Goal: Task Accomplishment & Management: Manage account settings

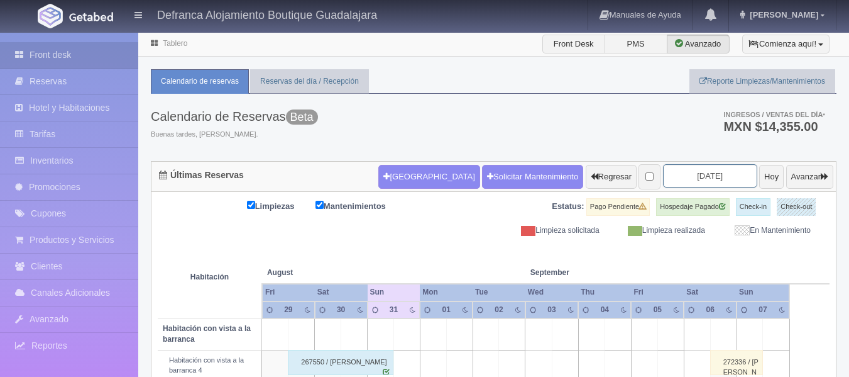
click at [720, 177] on input "2025-08-31" at bounding box center [710, 175] width 94 height 23
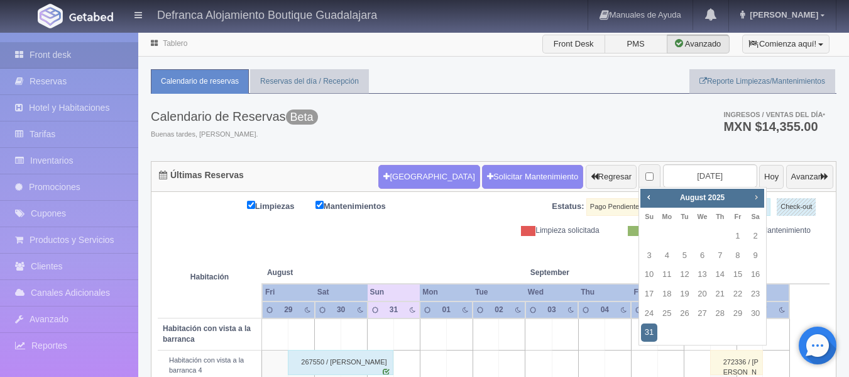
click at [759, 195] on span "Next" at bounding box center [756, 197] width 10 height 10
click at [752, 233] on link "6" at bounding box center [755, 236] width 16 height 18
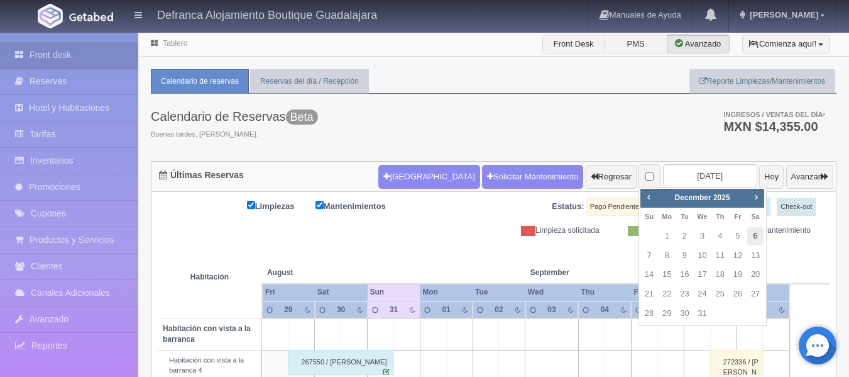
type input "[DATE]"
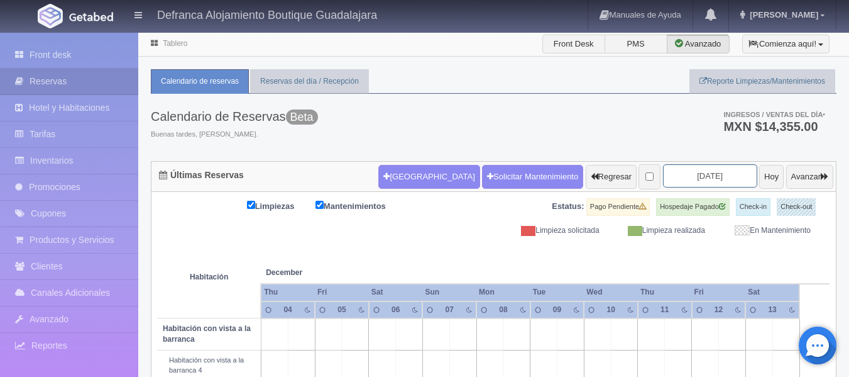
click at [725, 175] on input "2025-12-06" at bounding box center [710, 175] width 94 height 23
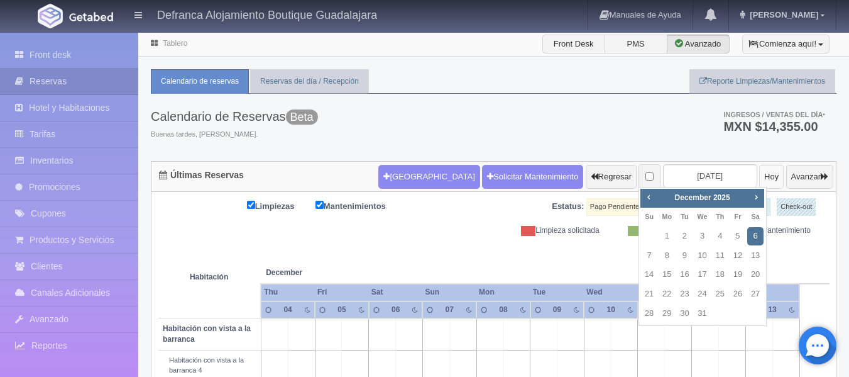
click at [759, 176] on button "Hoy" at bounding box center [771, 177] width 25 height 24
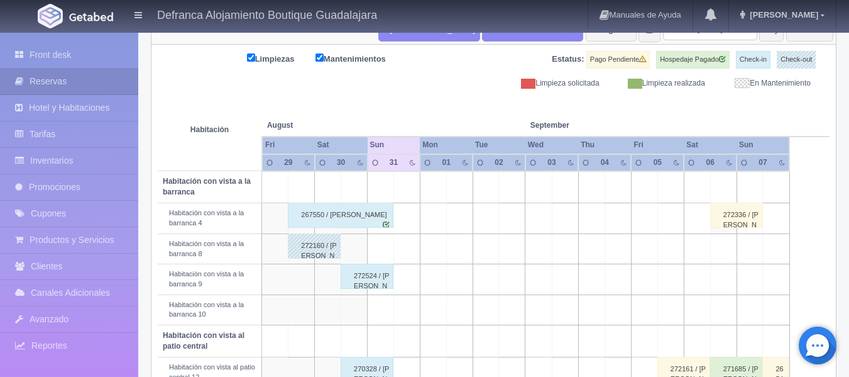
scroll to position [169, 0]
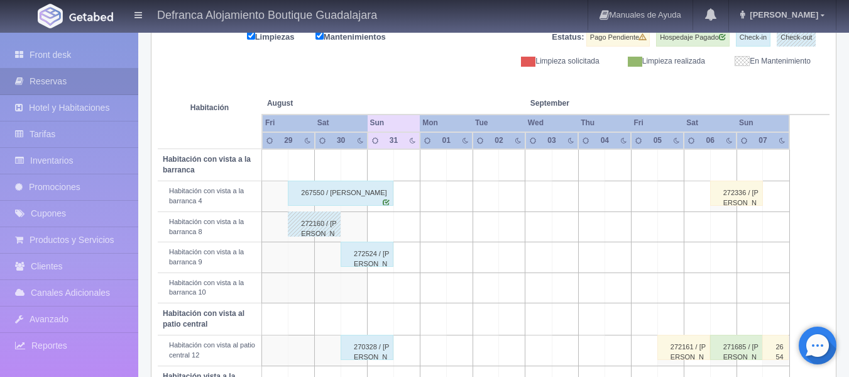
click at [360, 191] on div "267550 / Eric Fernández Arroyo" at bounding box center [341, 192] width 106 height 25
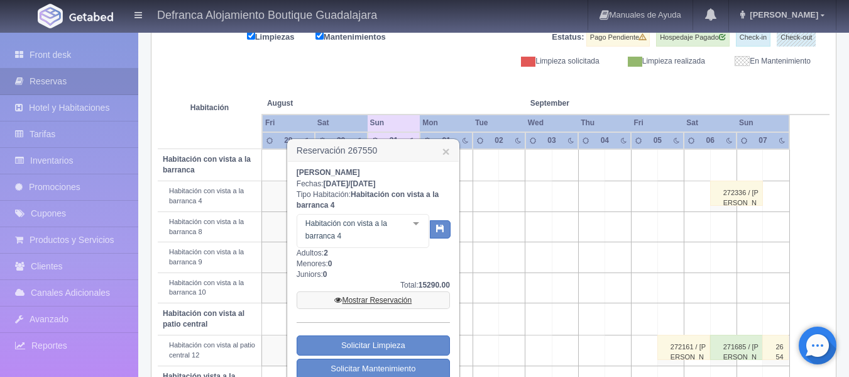
click at [391, 296] on link "Mostrar Reservación" at bounding box center [373, 300] width 153 height 18
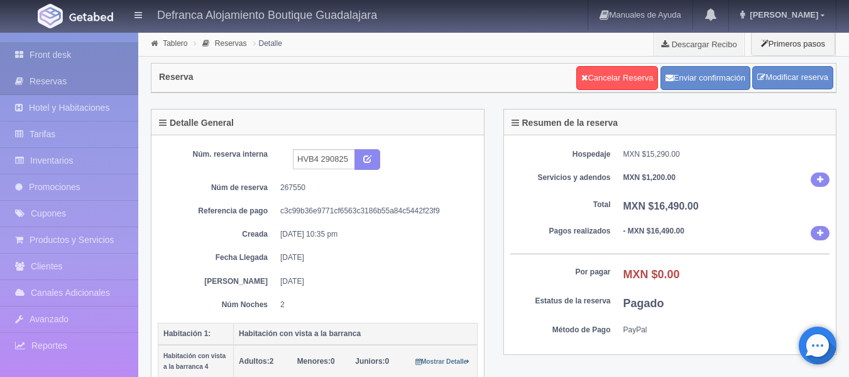
click at [45, 55] on link "Front desk" at bounding box center [69, 55] width 138 height 26
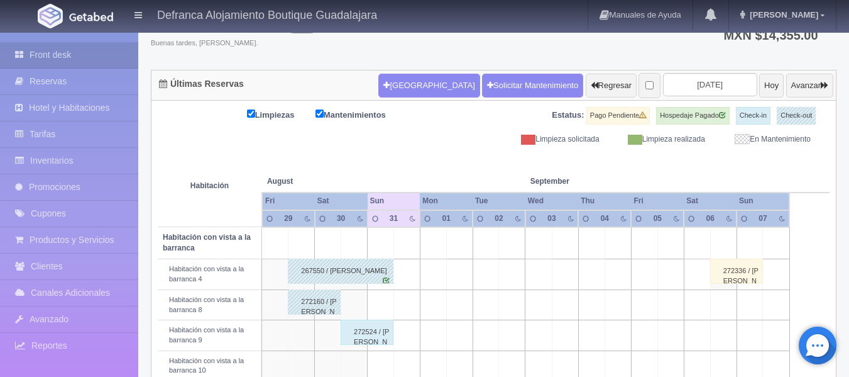
scroll to position [63, 0]
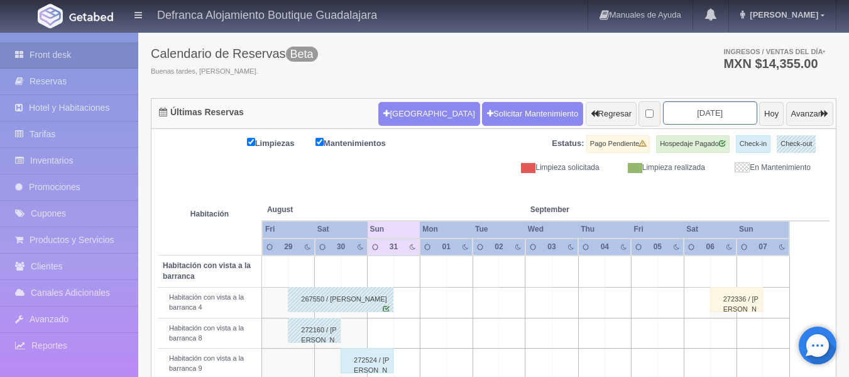
click at [727, 110] on input "2025-08-31" at bounding box center [710, 112] width 94 height 23
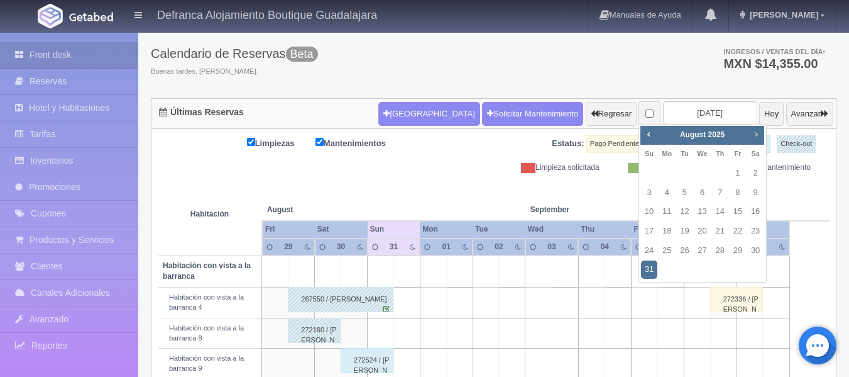
click at [759, 135] on span "Next" at bounding box center [756, 134] width 10 height 10
click at [755, 212] on link "18" at bounding box center [755, 211] width 16 height 18
type input "2025-10-18"
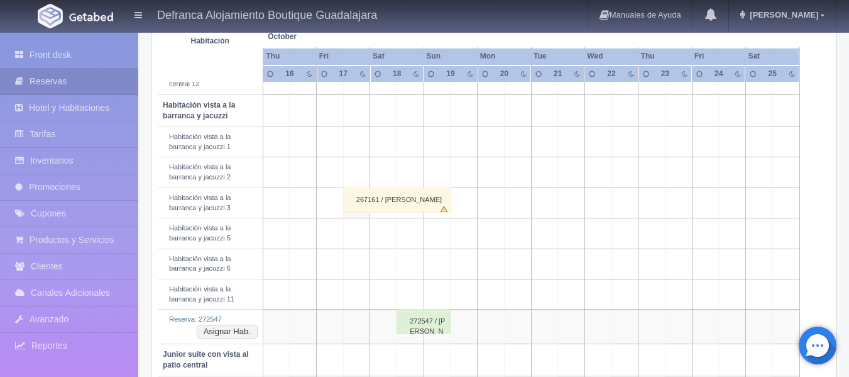
scroll to position [503, 0]
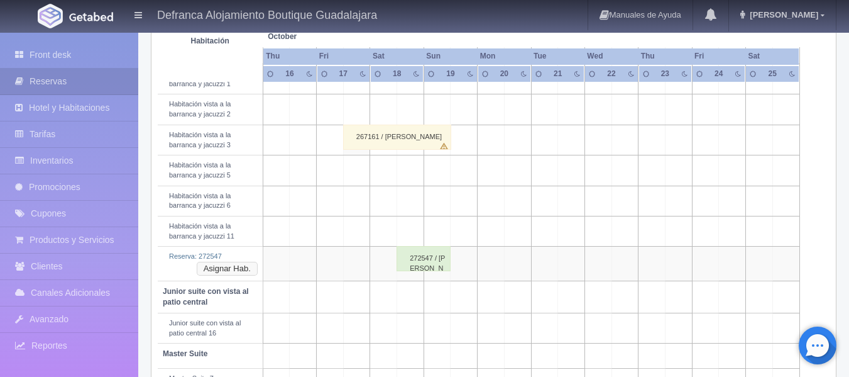
click at [231, 269] on button "Asignar Hab." at bounding box center [227, 268] width 61 height 14
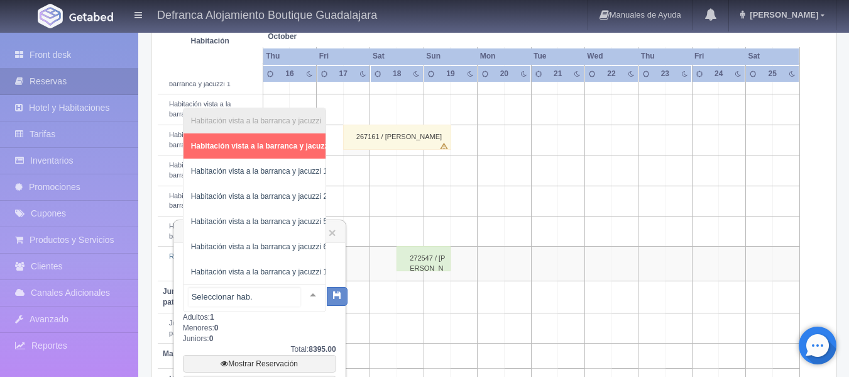
click at [302, 294] on div at bounding box center [312, 294] width 25 height 19
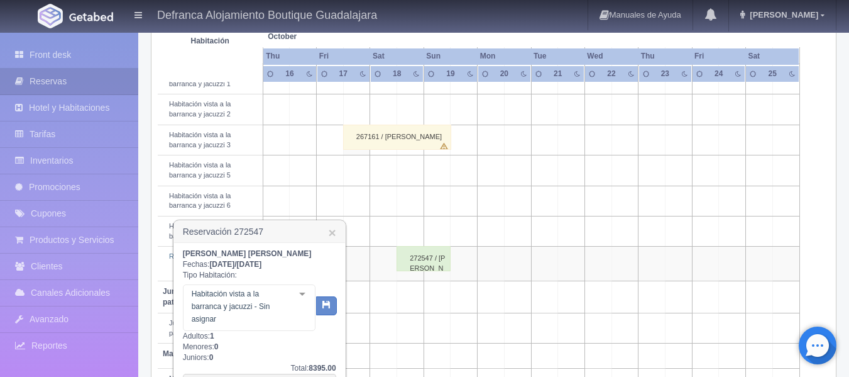
click at [333, 323] on div "Jonathan Giovanni Rojo Ramirez Fechas: 2025-10-18 / 2025-10-19 Tipo Habitación:…" at bounding box center [259, 336] width 153 height 177
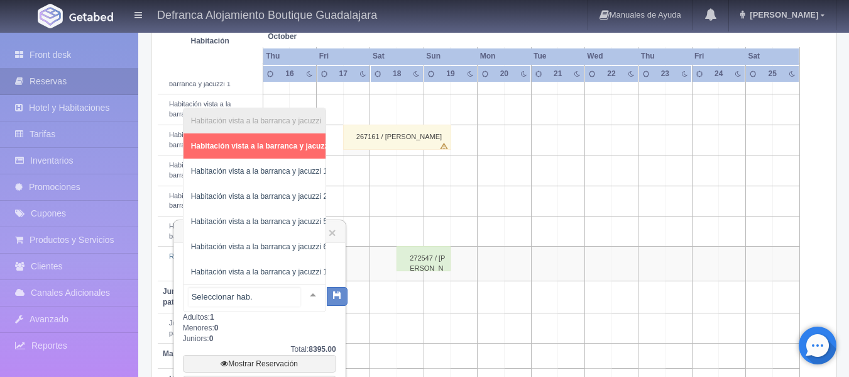
click at [303, 289] on div at bounding box center [312, 294] width 25 height 19
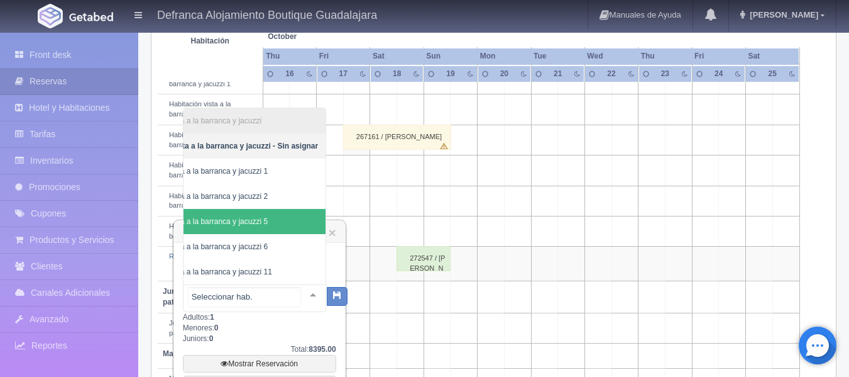
click at [307, 209] on span "Habitación vista a la barranca y jacuzzi 5" at bounding box center [225, 221] width 202 height 25
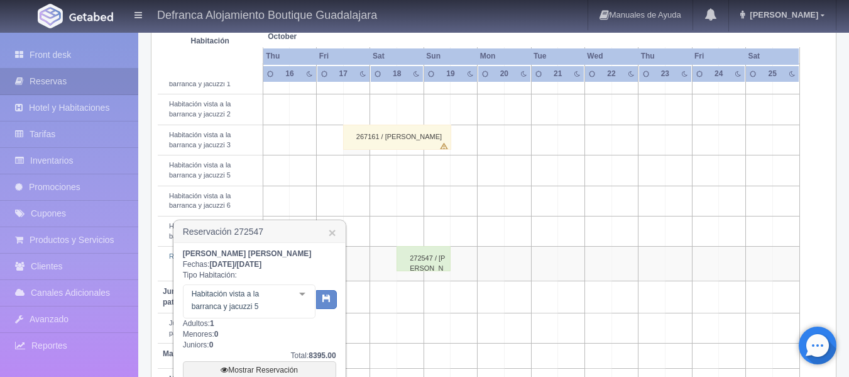
scroll to position [0, 58]
click at [324, 296] on icon "button" at bounding box center [326, 298] width 8 height 8
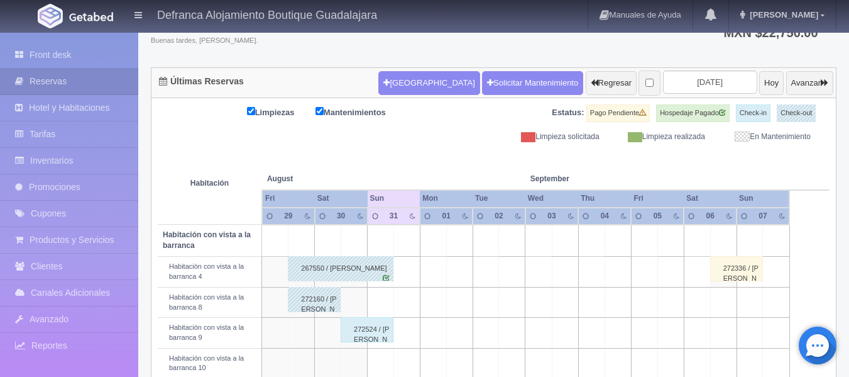
scroll to position [94, 0]
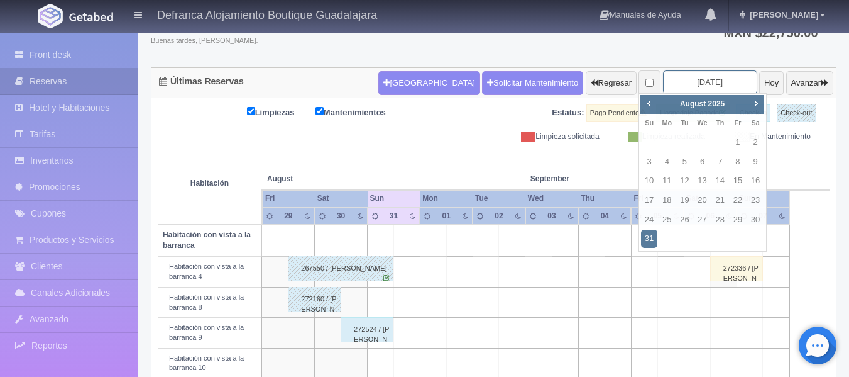
click at [717, 84] on input "[DATE]" at bounding box center [710, 81] width 94 height 23
click at [757, 106] on span "Next" at bounding box center [756, 103] width 10 height 10
click at [702, 162] on link "10" at bounding box center [703, 162] width 16 height 18
type input "[DATE]"
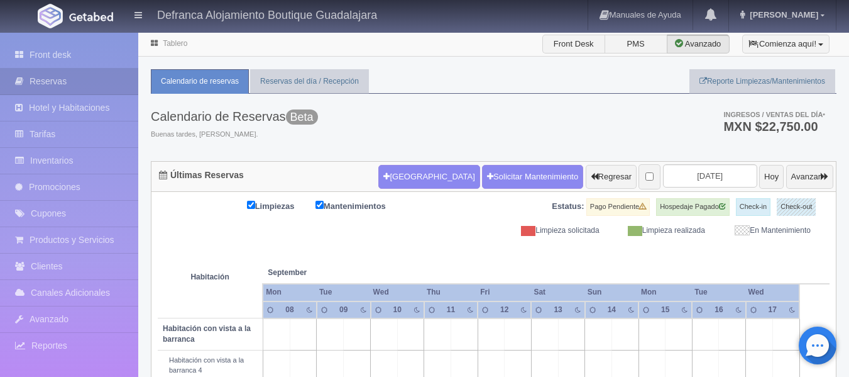
scroll to position [63, 0]
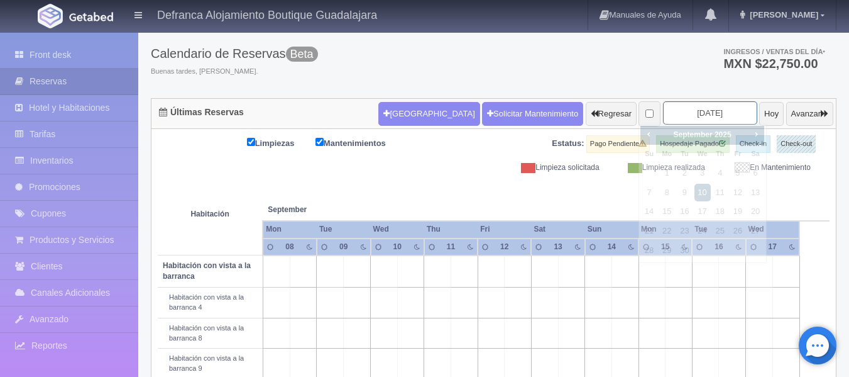
click at [721, 111] on input "2025-09-10" at bounding box center [710, 112] width 94 height 23
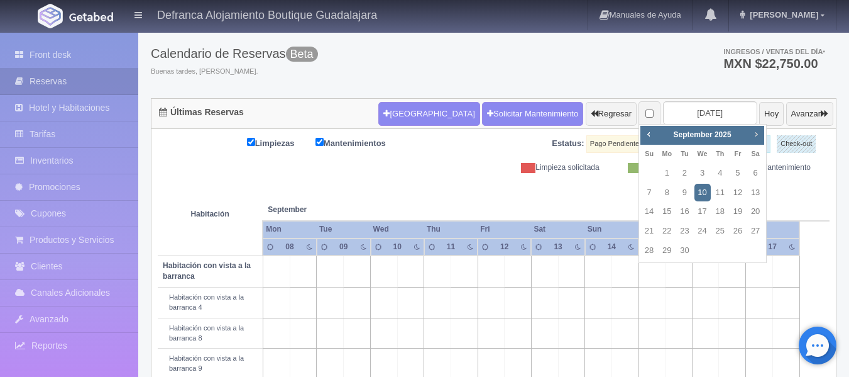
click at [760, 131] on span "Next" at bounding box center [756, 134] width 10 height 10
click at [740, 194] on link "10" at bounding box center [738, 193] width 16 height 18
type input "2025-10-10"
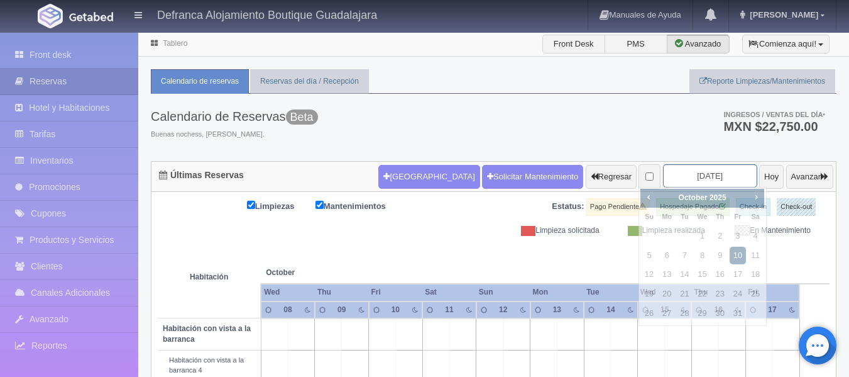
click at [712, 173] on input "[DATE]" at bounding box center [710, 175] width 94 height 23
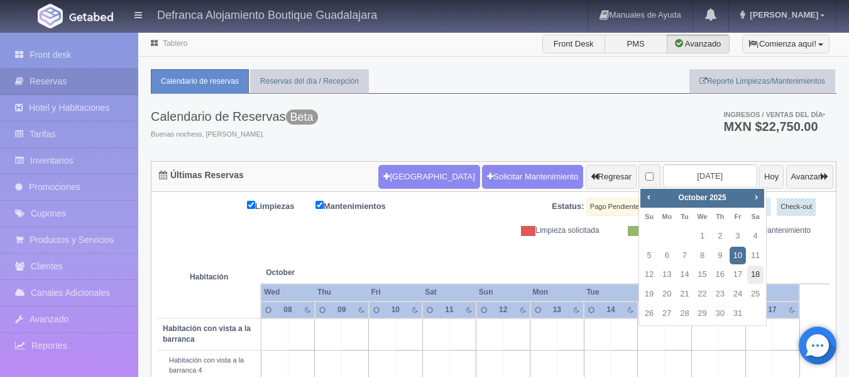
click at [759, 275] on link "18" at bounding box center [755, 274] width 16 height 18
type input "[DATE]"
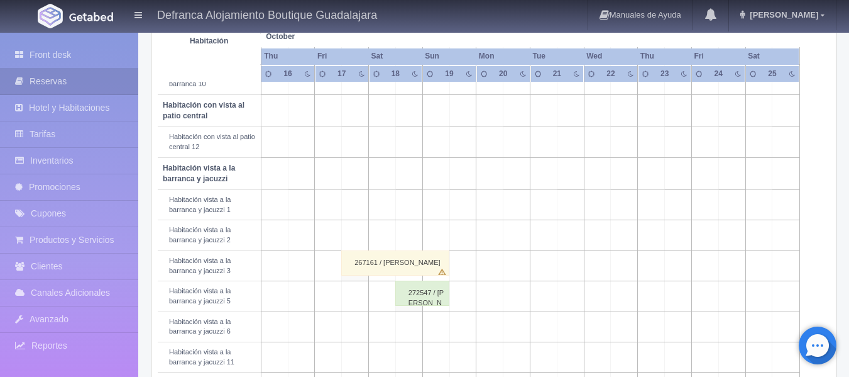
scroll to position [440, 0]
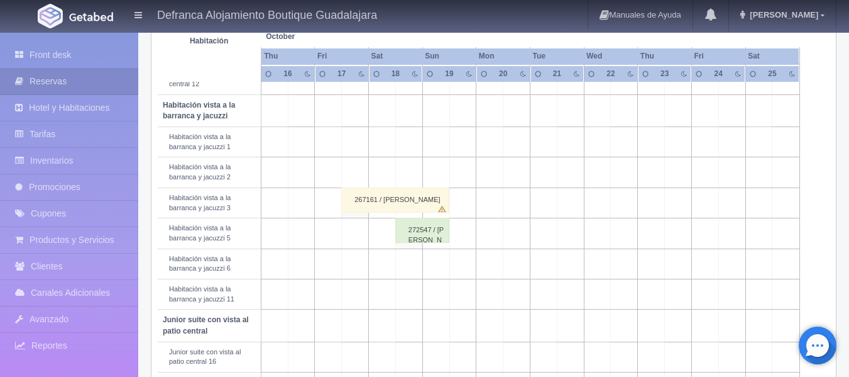
click at [410, 236] on div "272547 / Jonathan Giovanni Rojo Ramirez" at bounding box center [422, 229] width 54 height 25
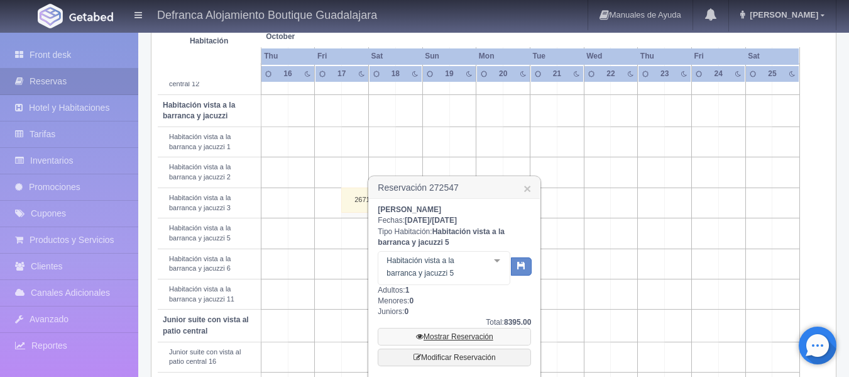
click at [461, 339] on link "Mostrar Reservación" at bounding box center [454, 336] width 153 height 18
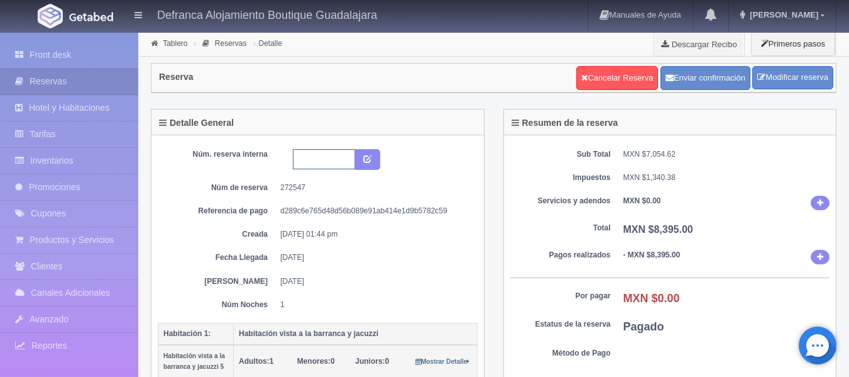
click at [320, 155] on input "text" at bounding box center [324, 159] width 62 height 20
type input "HVBJ 181025-191025"
click at [373, 163] on button "submit" at bounding box center [368, 159] width 26 height 21
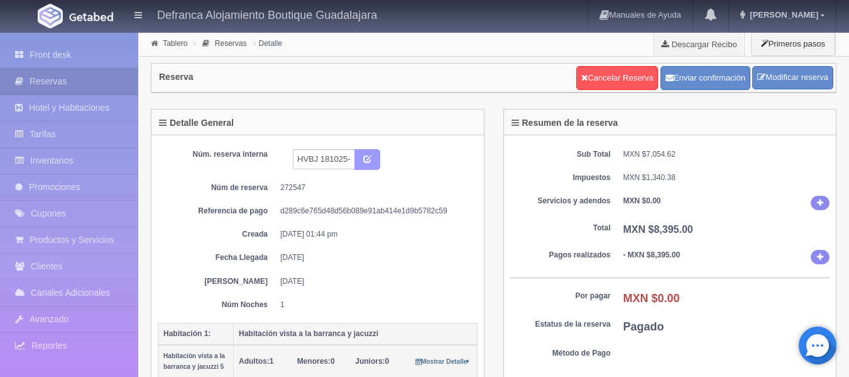
click at [370, 164] on button "submit" at bounding box center [368, 159] width 26 height 21
click at [175, 44] on link "Tablero" at bounding box center [175, 43] width 25 height 9
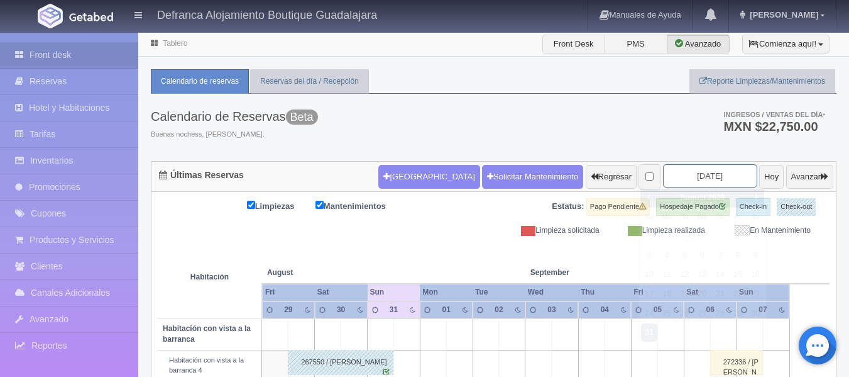
click at [717, 168] on input "[DATE]" at bounding box center [710, 175] width 94 height 23
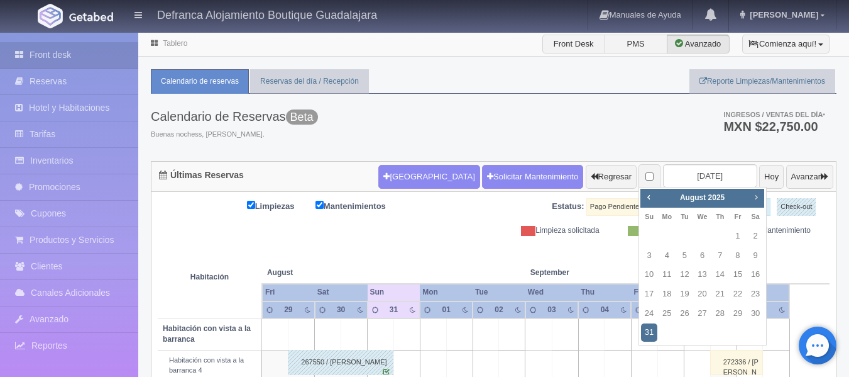
click at [756, 195] on span "Next" at bounding box center [756, 197] width 10 height 10
click at [688, 250] on link "9" at bounding box center [684, 255] width 16 height 18
type input "2025-09-09"
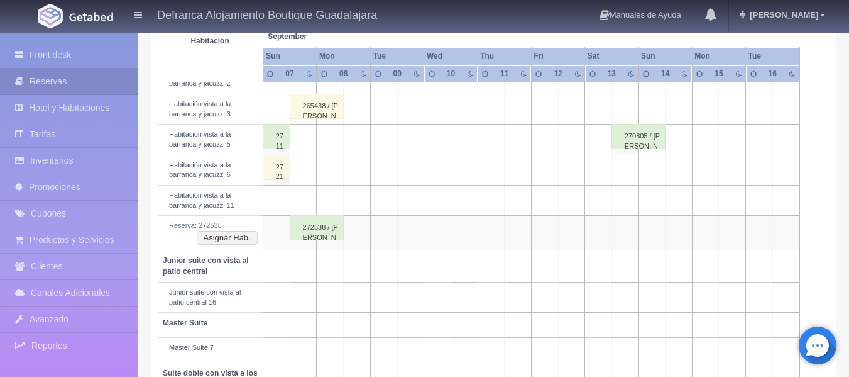
scroll to position [566, 0]
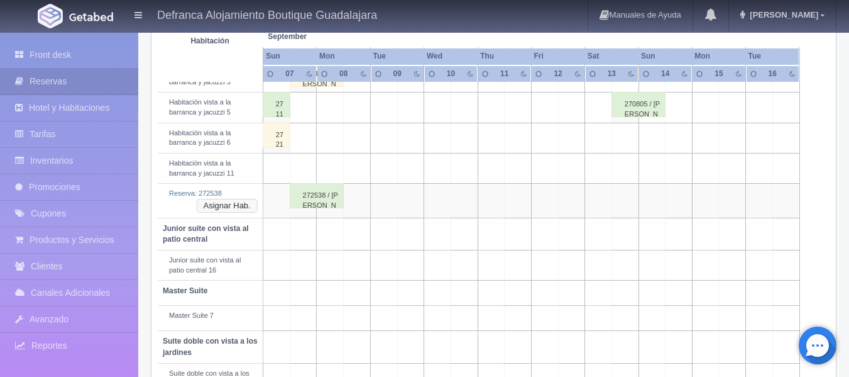
click at [228, 203] on button "Asignar Hab." at bounding box center [227, 206] width 61 height 14
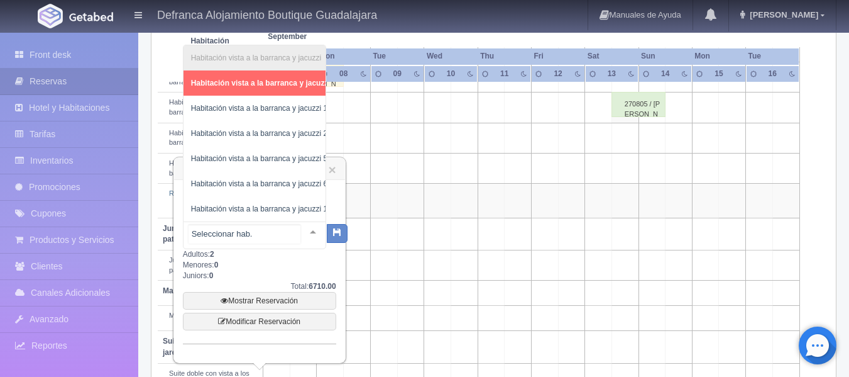
click at [304, 231] on div at bounding box center [312, 231] width 25 height 19
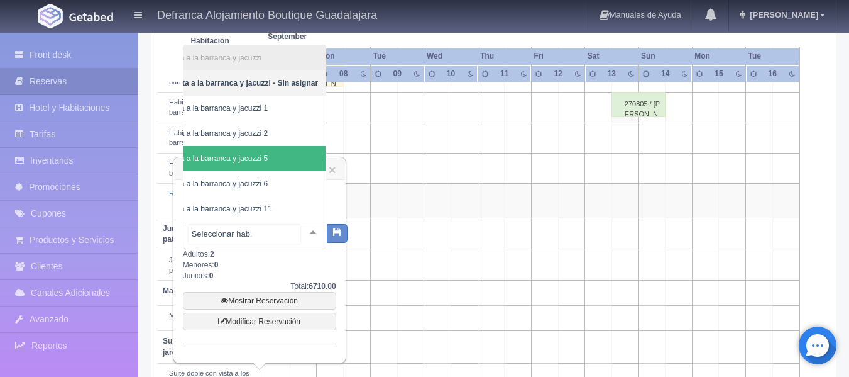
click at [274, 146] on span "Habitación vista a la barranca y jacuzzi 5" at bounding box center [225, 158] width 202 height 25
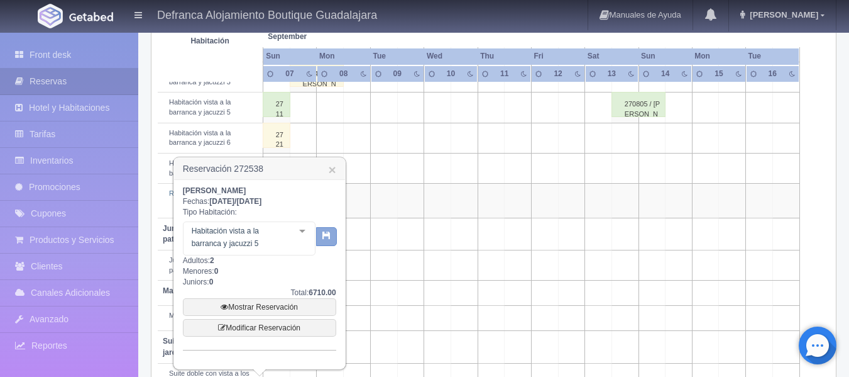
click at [328, 234] on icon "button" at bounding box center [326, 235] width 8 height 8
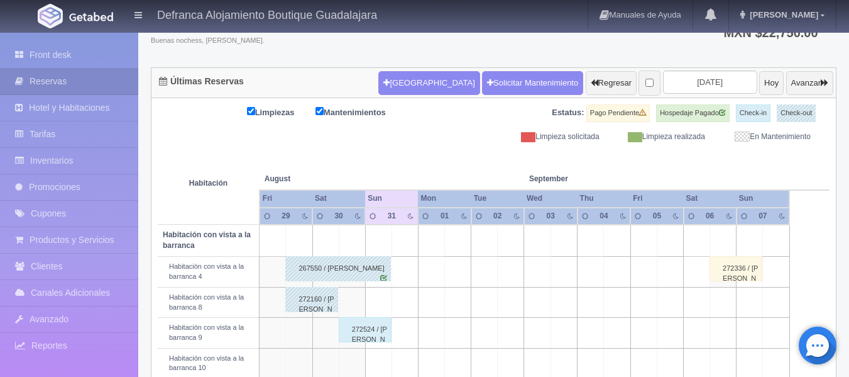
scroll to position [94, 0]
click at [725, 76] on input "[DATE]" at bounding box center [710, 81] width 94 height 23
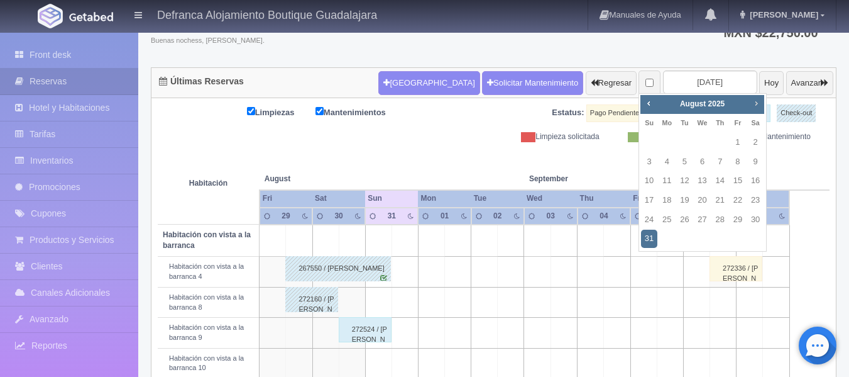
click at [755, 105] on span "Next" at bounding box center [756, 103] width 10 height 10
click at [649, 158] on link "7" at bounding box center [649, 162] width 16 height 18
type input "[DATE]"
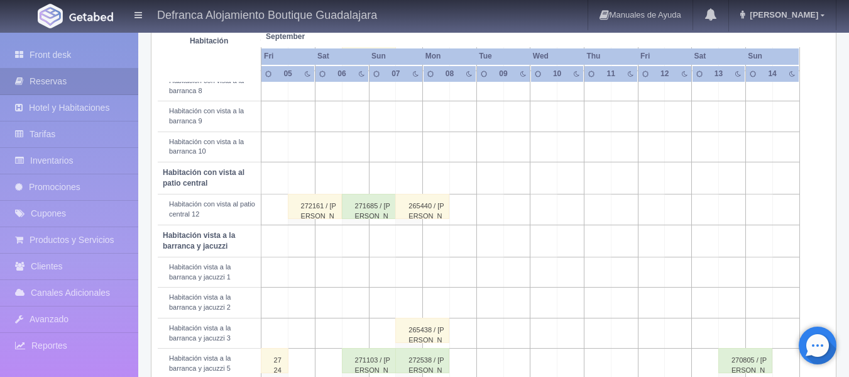
scroll to position [314, 0]
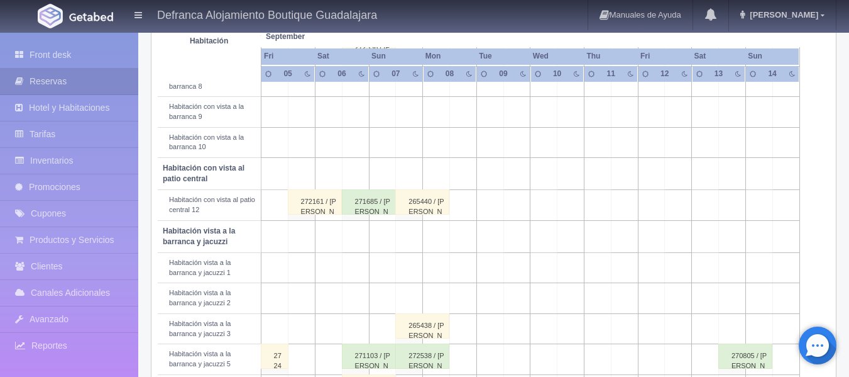
click at [443, 359] on div "272538 / [PERSON_NAME]" at bounding box center [422, 355] width 54 height 25
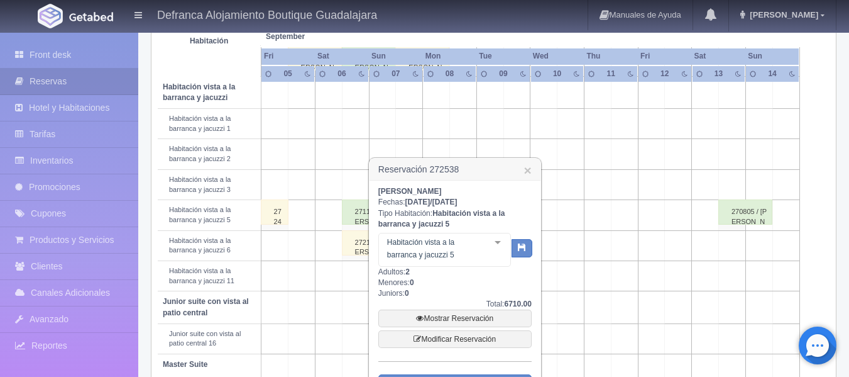
scroll to position [503, 0]
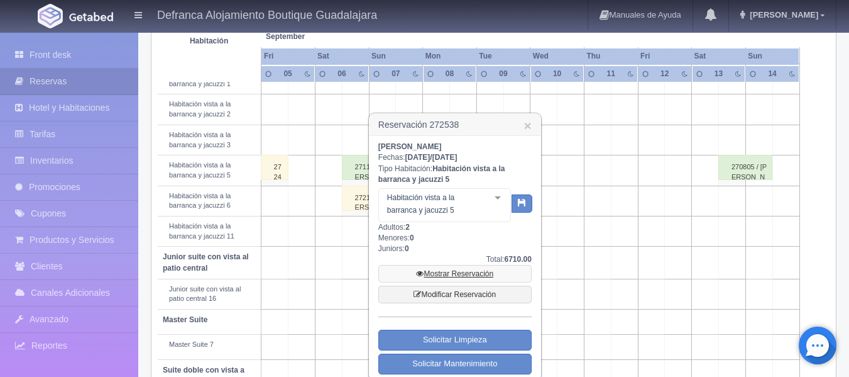
click at [456, 276] on link "Mostrar Reservación" at bounding box center [454, 274] width 153 height 18
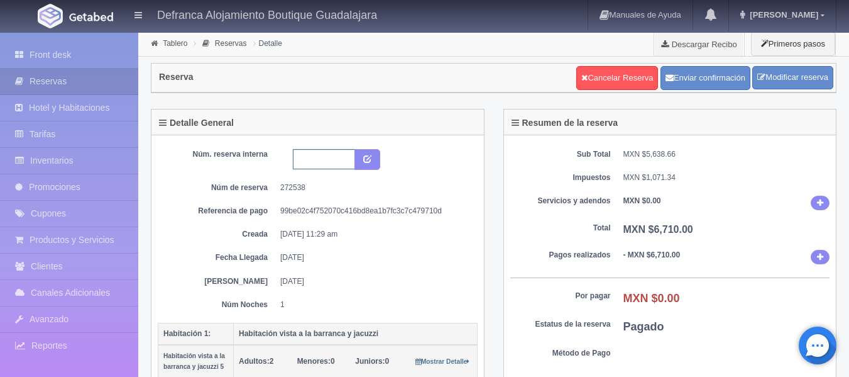
click at [322, 159] on input "text" at bounding box center [324, 159] width 62 height 20
type input "HVBJ5070925-080925"
click at [375, 159] on button "submit" at bounding box center [368, 159] width 26 height 21
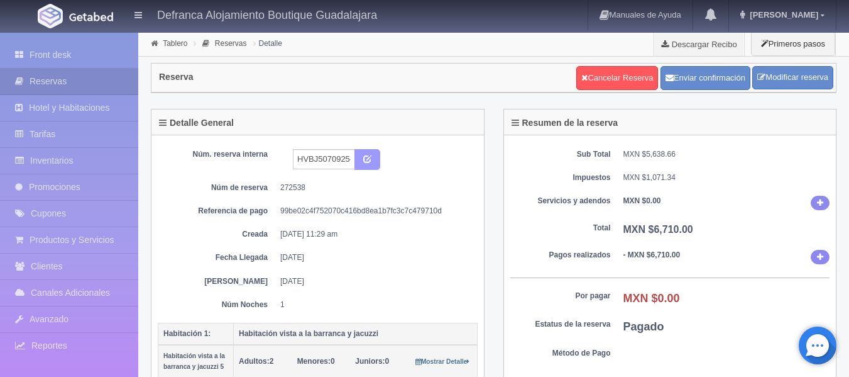
click at [366, 159] on icon "submit" at bounding box center [367, 158] width 8 height 8
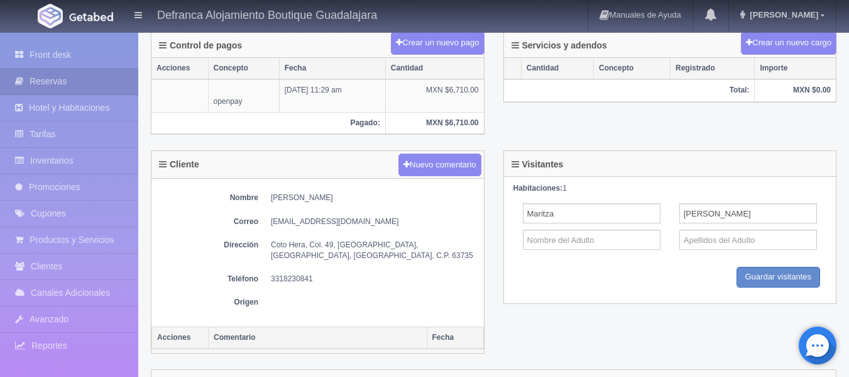
scroll to position [314, 0]
